Goal: Transaction & Acquisition: Download file/media

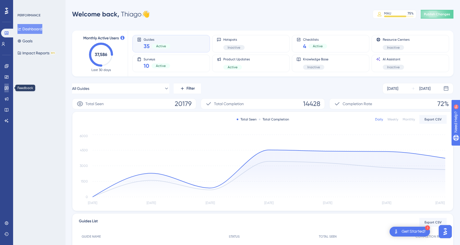
click at [7, 87] on icon at bounding box center [7, 89] width 4 height 4
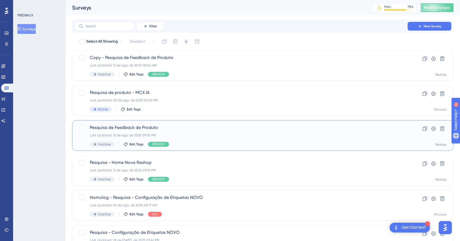
click at [180, 129] on span "Pesquisa de Feedback de Produto" at bounding box center [241, 127] width 302 height 7
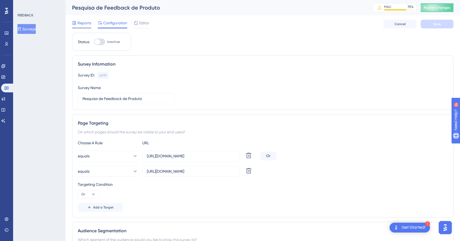
click at [85, 22] on span "Reports" at bounding box center [85, 23] width 14 height 7
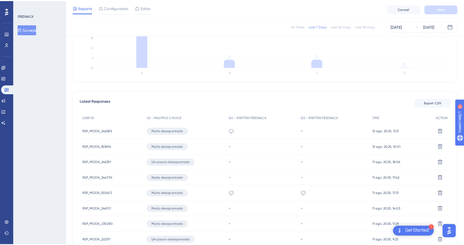
scroll to position [100, 0]
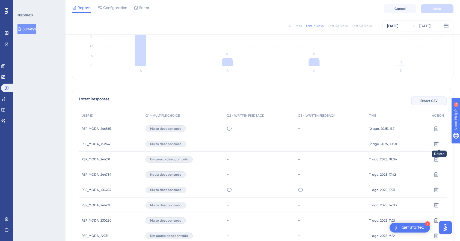
click at [428, 99] on span "Export CSV" at bounding box center [429, 101] width 17 height 4
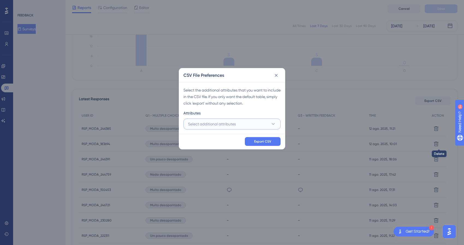
click at [218, 124] on span "Select additional attributes" at bounding box center [212, 124] width 48 height 7
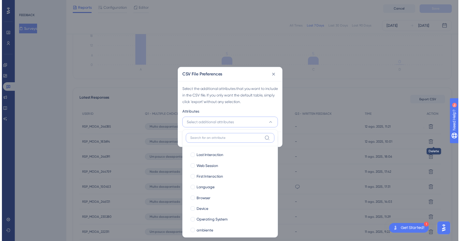
scroll to position [100, 0]
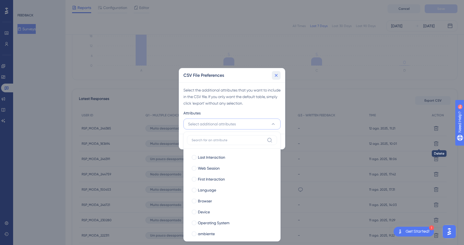
click at [277, 76] on icon at bounding box center [276, 75] width 3 height 3
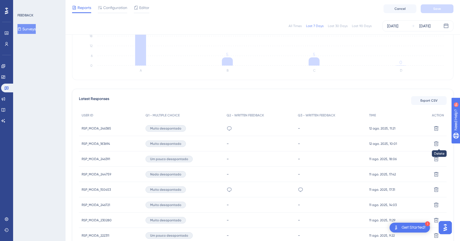
click at [91, 128] on span "RSP_MODA_246385" at bounding box center [96, 128] width 29 height 4
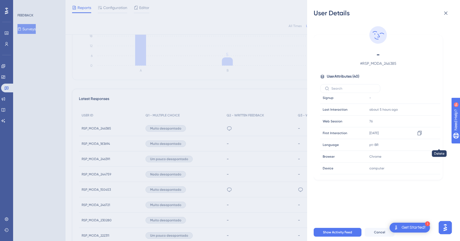
scroll to position [14, 0]
click at [94, 193] on div "User Details - # RSP_MODA_246385 User Attributes ( 40 ) Email Email - Signup Si…" at bounding box center [230, 120] width 460 height 241
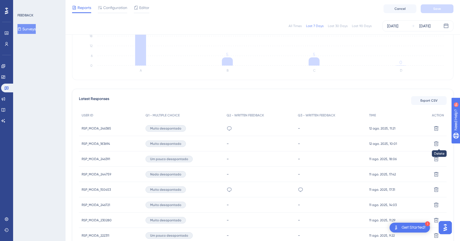
click at [93, 189] on span "RSP_MODA_150453" at bounding box center [96, 189] width 29 height 4
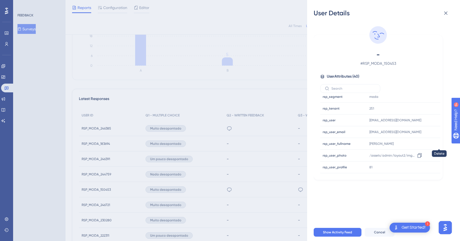
scroll to position [380, 0]
click at [105, 211] on div "User Details - # RSP_MODA_150453 User Attributes ( 40 ) Email Email - Signup Si…" at bounding box center [230, 120] width 460 height 241
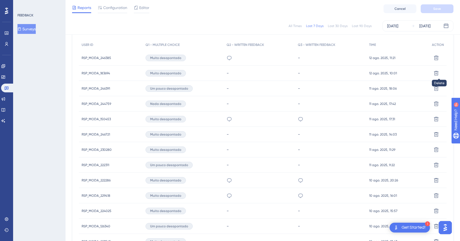
scroll to position [171, 0]
click at [95, 210] on span "RSP_MODA_224025" at bounding box center [97, 210] width 30 height 4
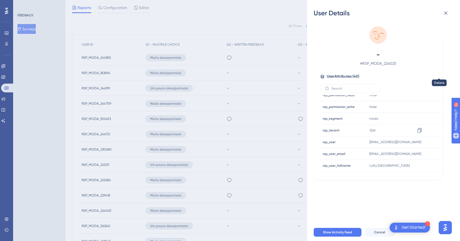
scroll to position [358, 0]
click at [449, 9] on button at bounding box center [446, 13] width 11 height 11
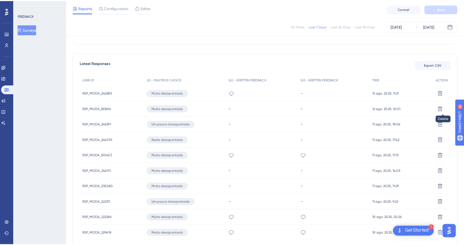
scroll to position [131, 0]
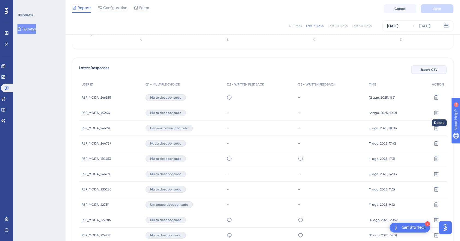
click at [431, 69] on span "Export CSV" at bounding box center [429, 69] width 17 height 4
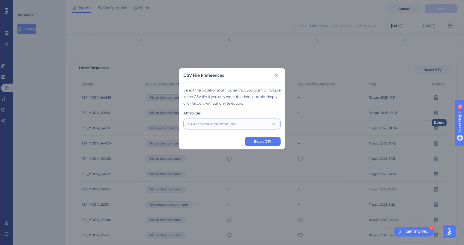
click at [228, 125] on span "Select additional attributes" at bounding box center [212, 124] width 48 height 7
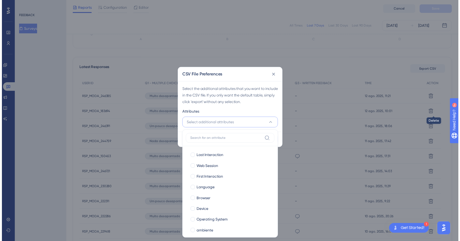
scroll to position [131, 0]
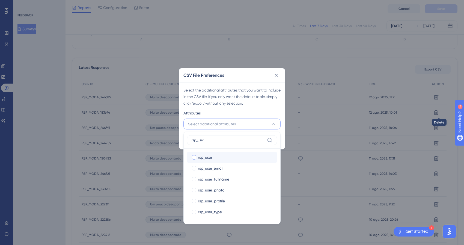
type input "rsp_user"
click at [193, 158] on div at bounding box center [194, 157] width 4 height 4
checkbox input "true"
click at [211, 141] on input "rsp_user" at bounding box center [228, 140] width 73 height 4
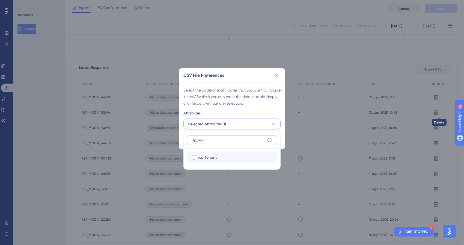
type input "rsp_ten"
click at [194, 157] on div at bounding box center [194, 157] width 4 height 4
checkbox input "true"
click at [214, 141] on input "rsp_ten" at bounding box center [228, 140] width 73 height 4
type input "rsp_seg"
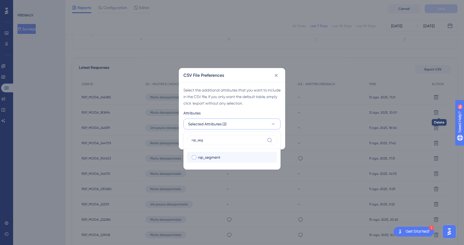
click at [195, 157] on div at bounding box center [194, 157] width 4 height 4
checkbox input "true"
click at [252, 113] on div "Attributes" at bounding box center [232, 114] width 97 height 9
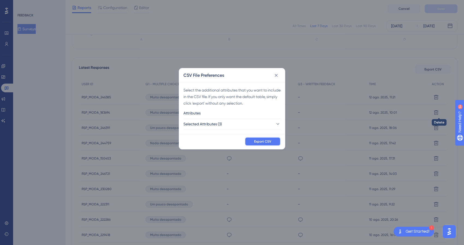
click at [257, 141] on span "Export CSV" at bounding box center [262, 141] width 17 height 4
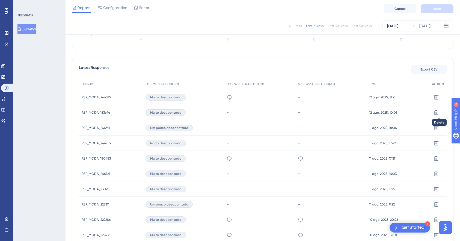
click at [90, 205] on span "RSP_MODA_222311" at bounding box center [96, 204] width 28 height 4
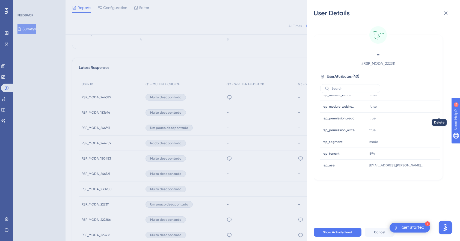
scroll to position [332, 0]
click at [196, 60] on div "User Details - # RSP_MODA_222311 User Attributes ( 40 ) Email Email - Signup Si…" at bounding box center [230, 120] width 460 height 241
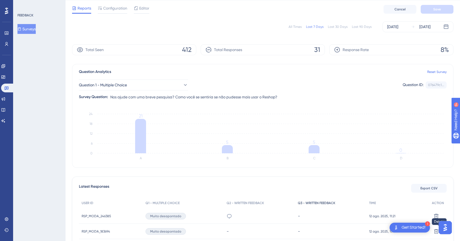
scroll to position [0, 0]
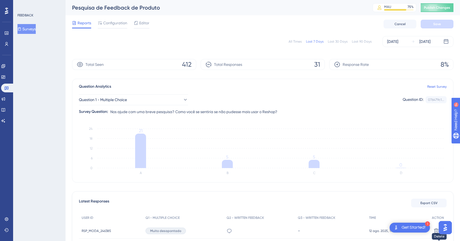
click at [264, 13] on div "Pesquisa de Feedback de Produto MAU 75 % Click to see add-on and upgrade option…" at bounding box center [263, 7] width 395 height 15
